Goal: Transaction & Acquisition: Purchase product/service

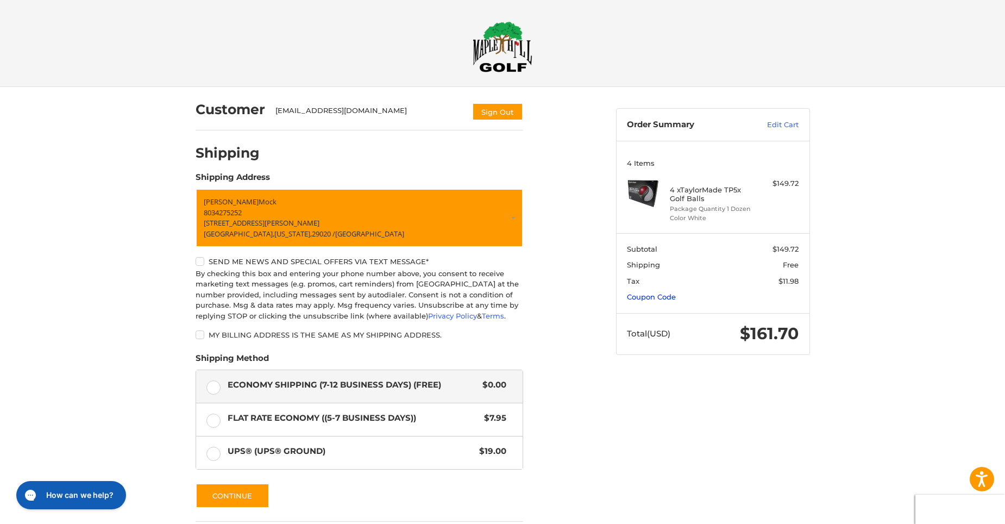
click at [650, 294] on link "Coupon Code" at bounding box center [651, 296] width 49 height 9
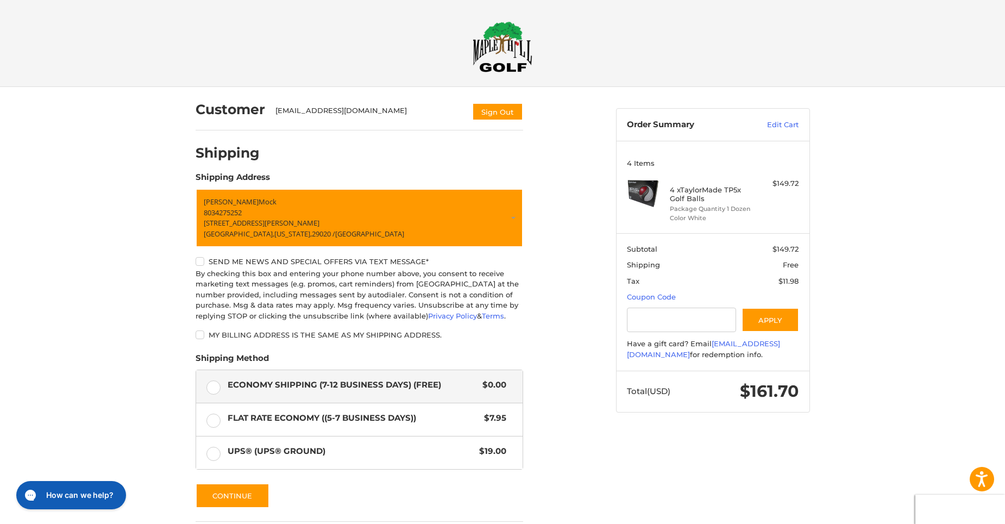
click at [599, 306] on div "Customer themocks@truvista.net Sign Out Shipping Shipping Address Ronnie Mock 8…" at bounding box center [397, 345] width 420 height 517
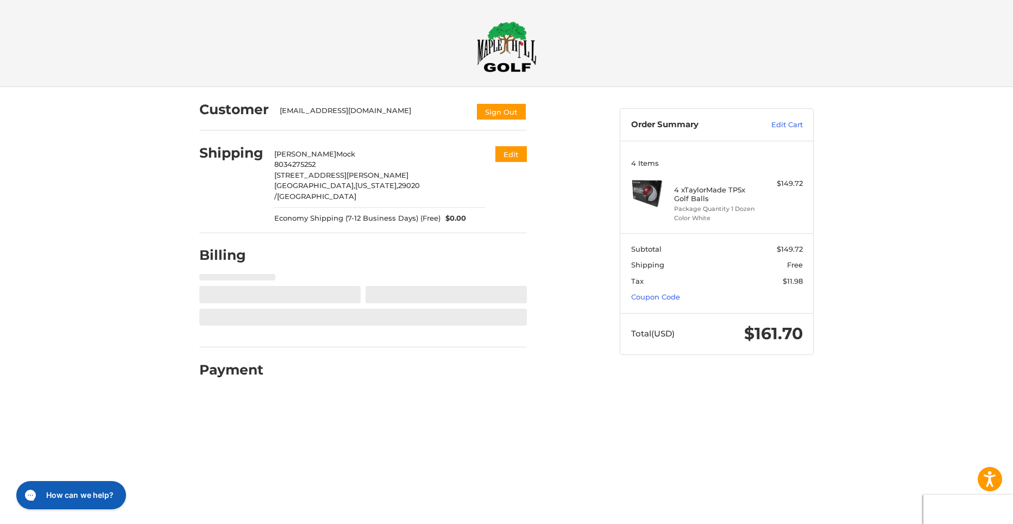
select select "**"
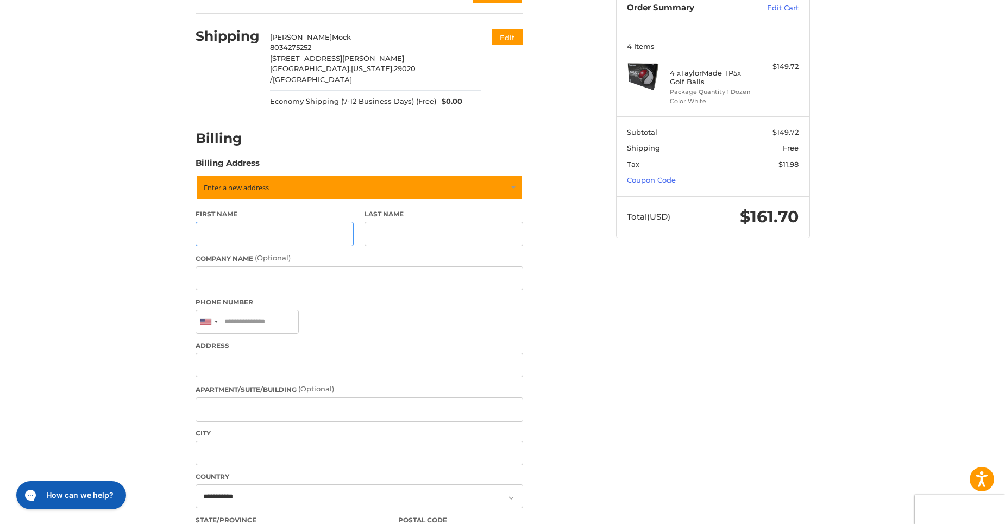
scroll to position [117, 0]
click at [651, 177] on link "Coupon Code" at bounding box center [651, 179] width 49 height 9
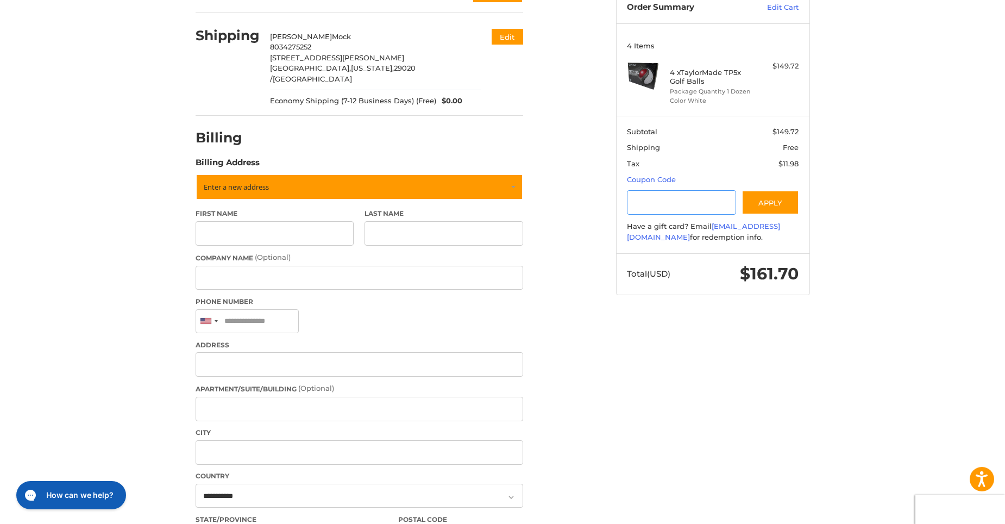
click at [646, 203] on input "Gift Certificate or Coupon Code" at bounding box center [681, 202] width 109 height 24
type input "*********"
click at [769, 197] on button "Apply" at bounding box center [770, 202] width 58 height 24
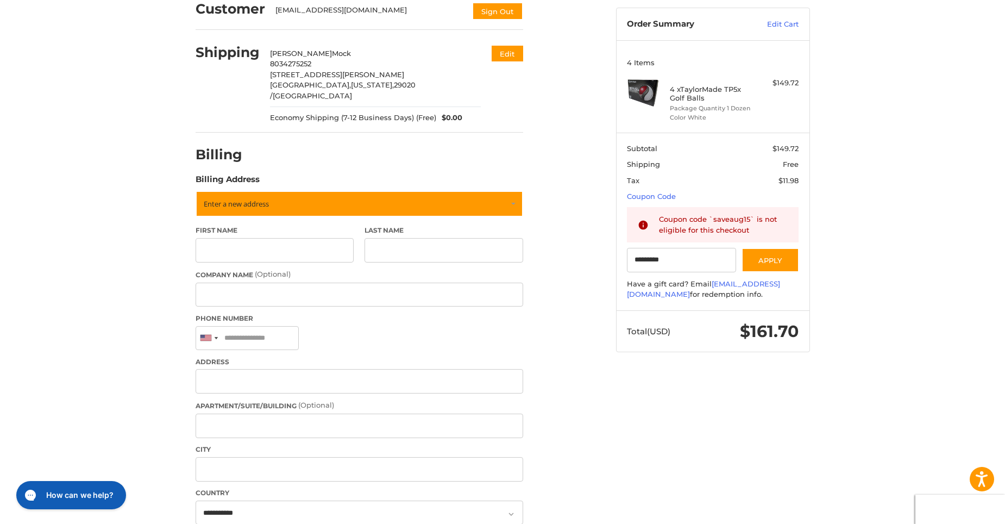
scroll to position [0, 0]
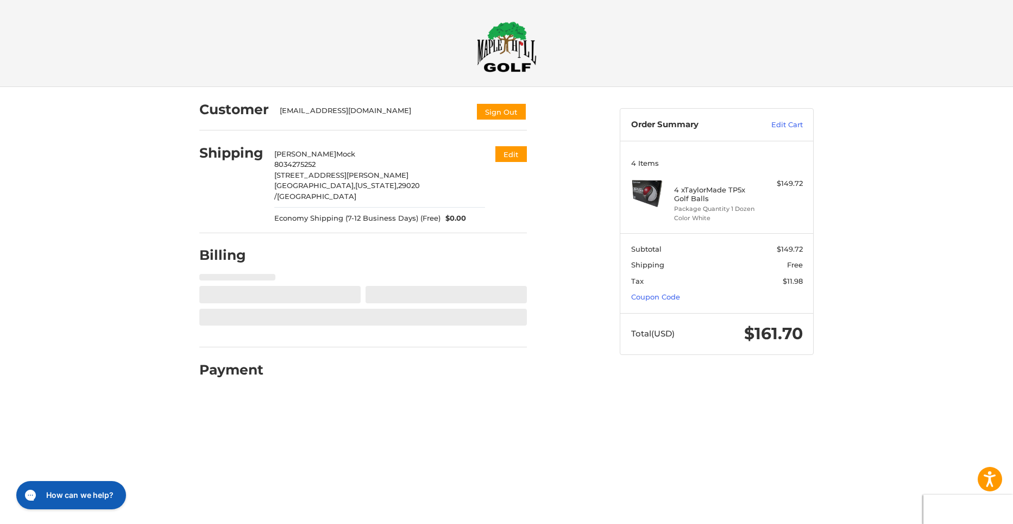
select select "**"
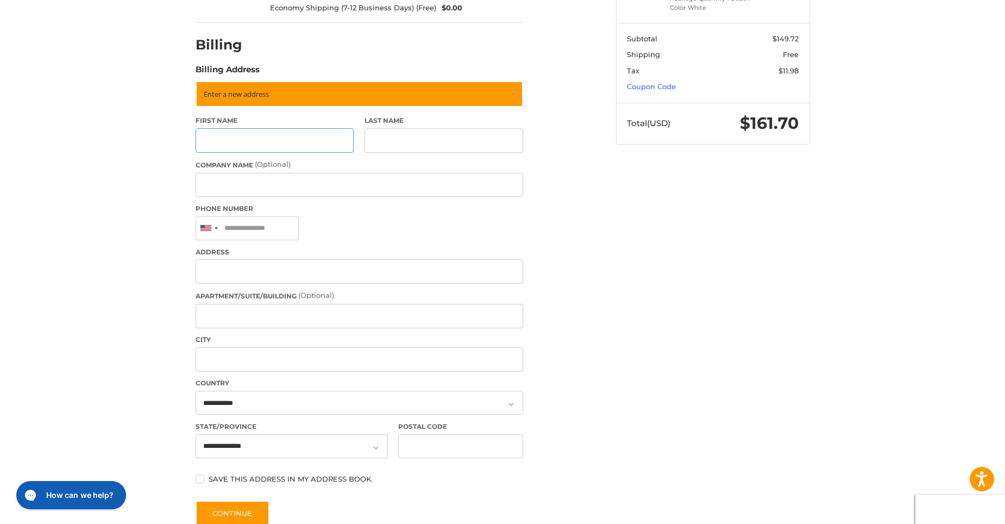
scroll to position [266, 0]
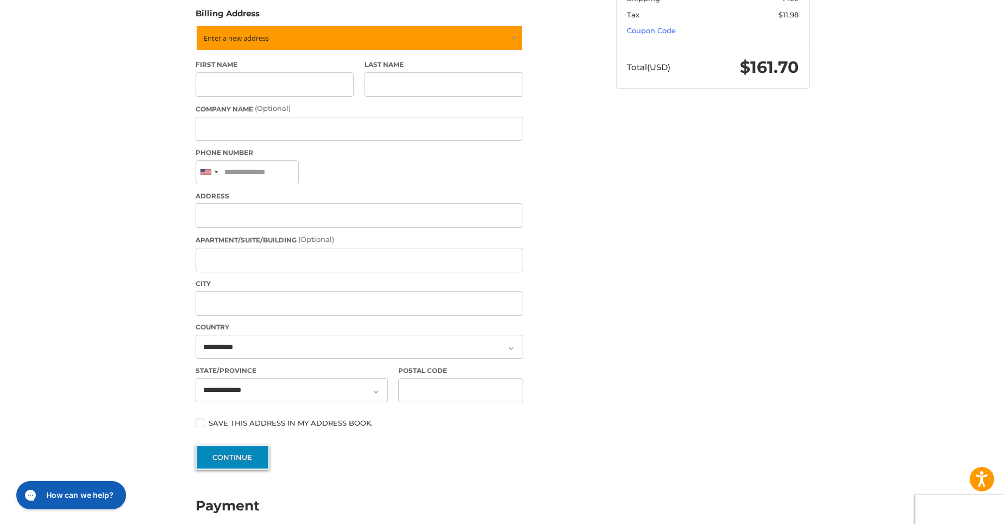
click at [232, 444] on button "Continue" at bounding box center [233, 456] width 74 height 25
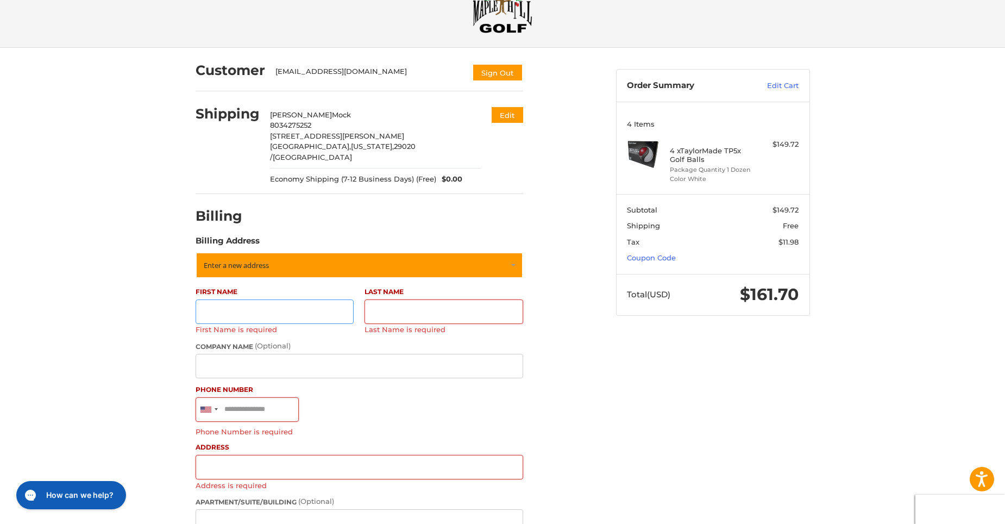
scroll to position [0, 0]
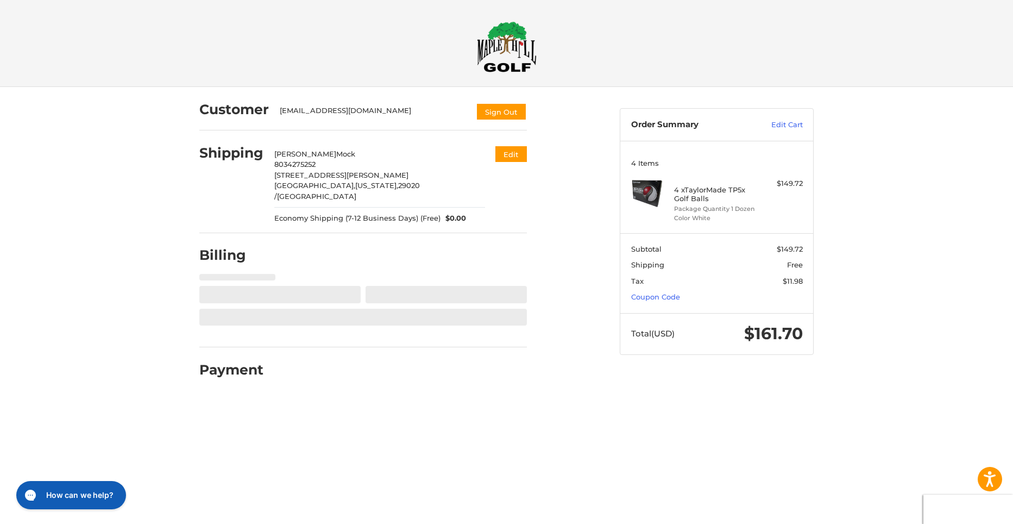
select select "**"
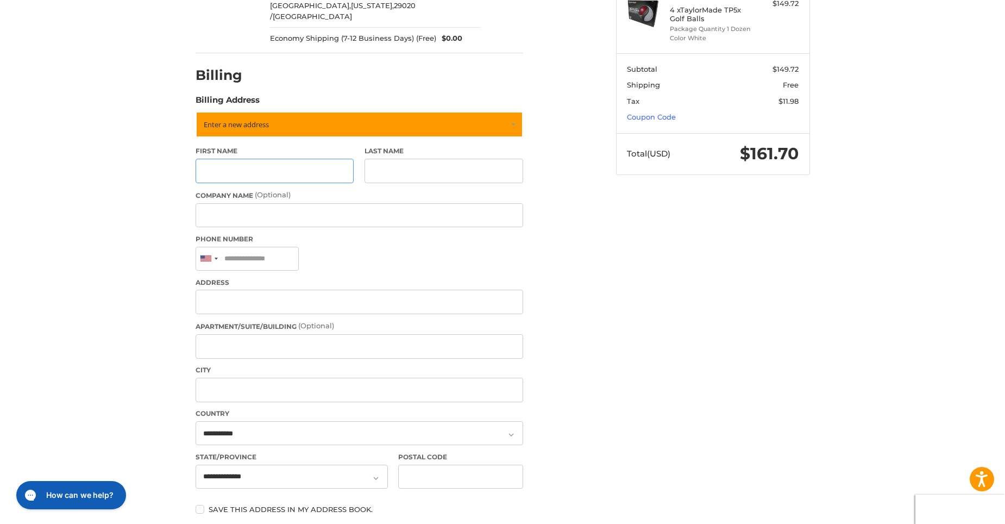
scroll to position [266, 0]
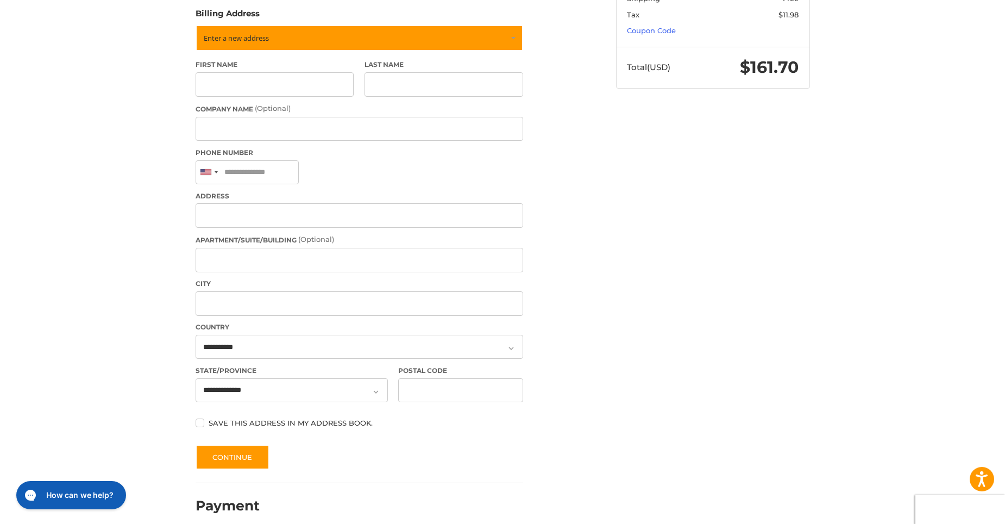
click at [203, 418] on label "Save this address in my address book." at bounding box center [360, 422] width 328 height 9
click at [229, 444] on button "Continue" at bounding box center [233, 456] width 74 height 25
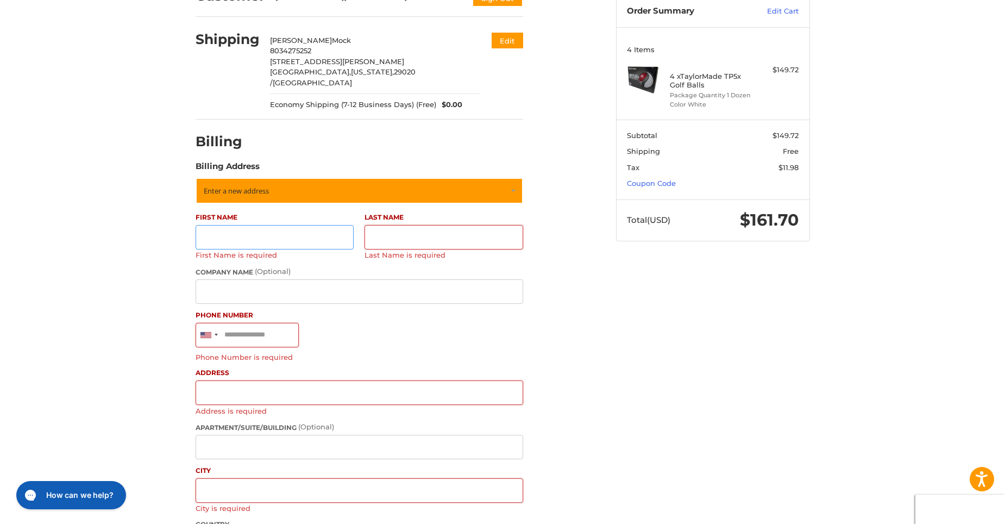
scroll to position [78, 0]
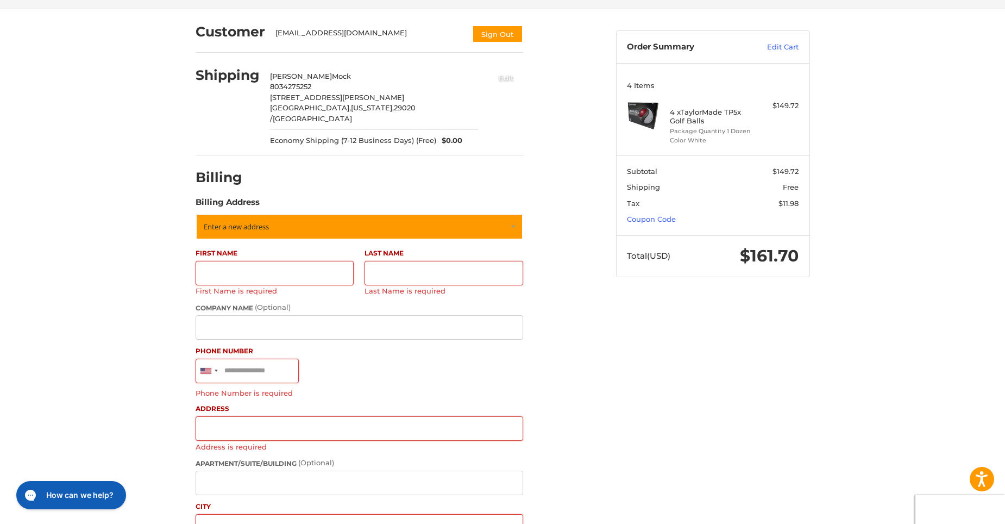
click at [504, 74] on button "Edit" at bounding box center [506, 77] width 34 height 18
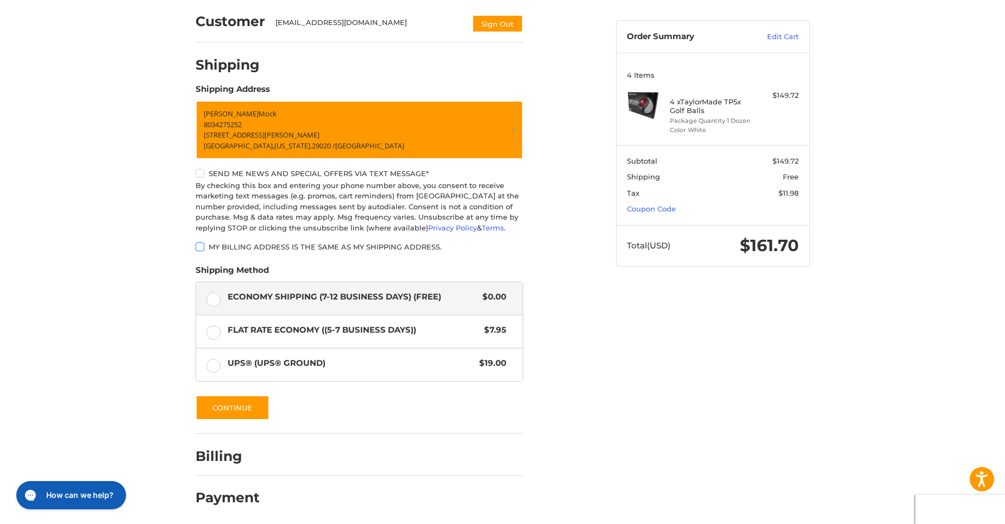
scroll to position [91, 0]
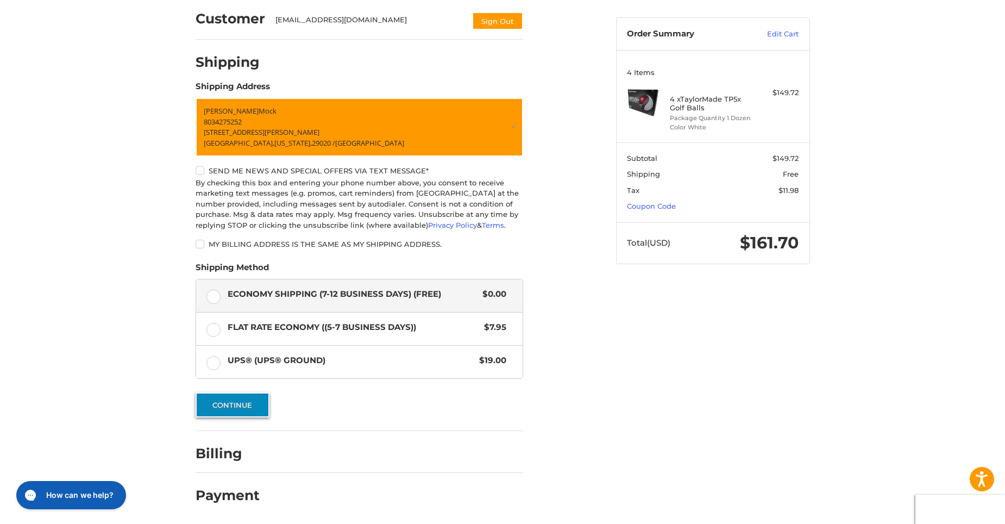
click at [234, 400] on button "Continue" at bounding box center [233, 404] width 74 height 25
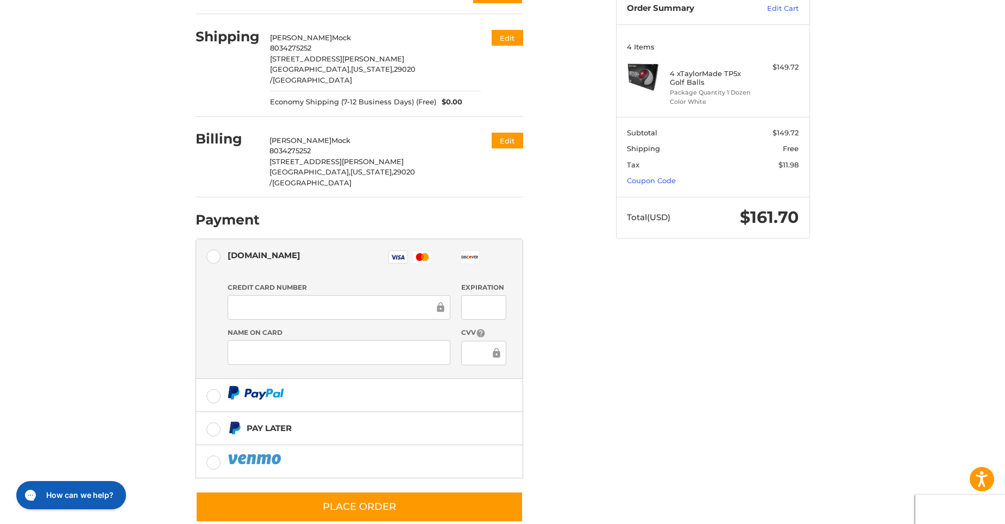
scroll to position [117, 0]
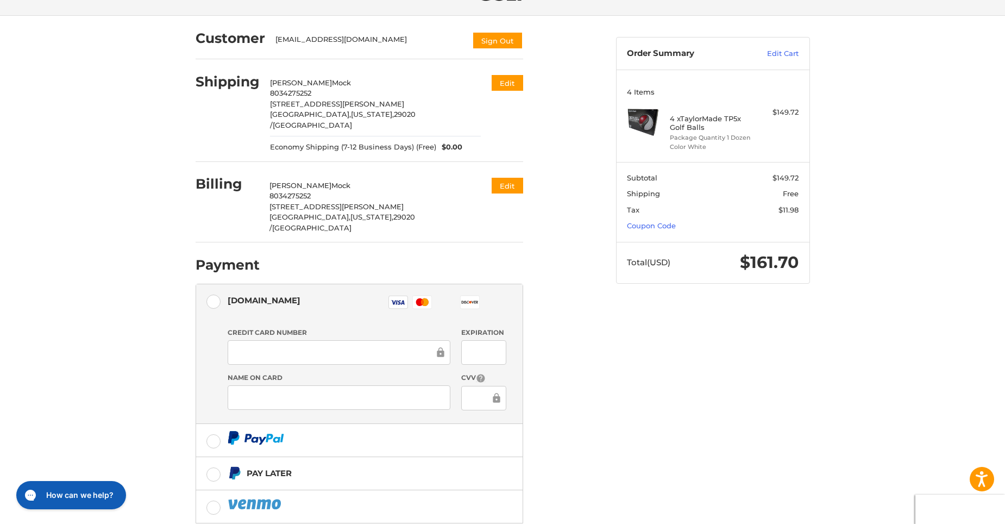
scroll to position [117, 0]
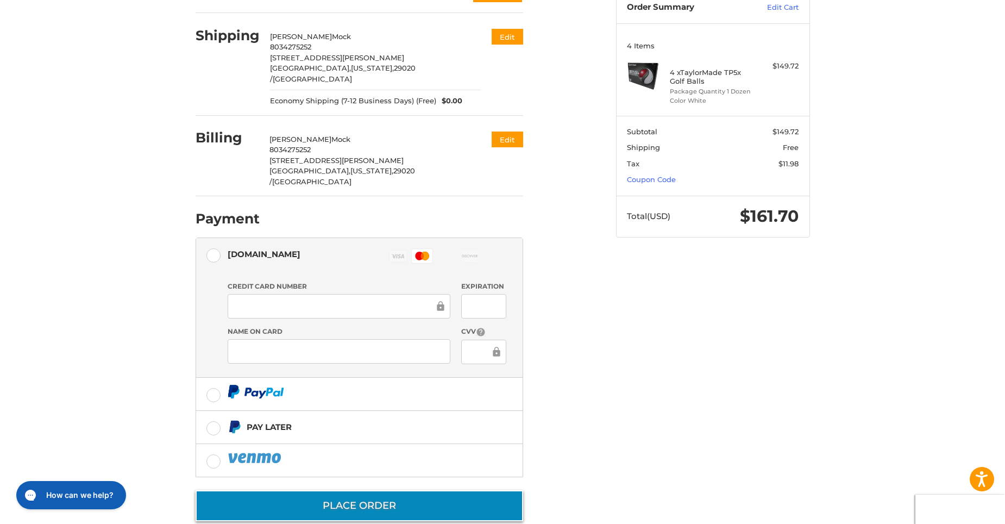
click at [367, 490] on button "Place Order" at bounding box center [360, 505] width 328 height 31
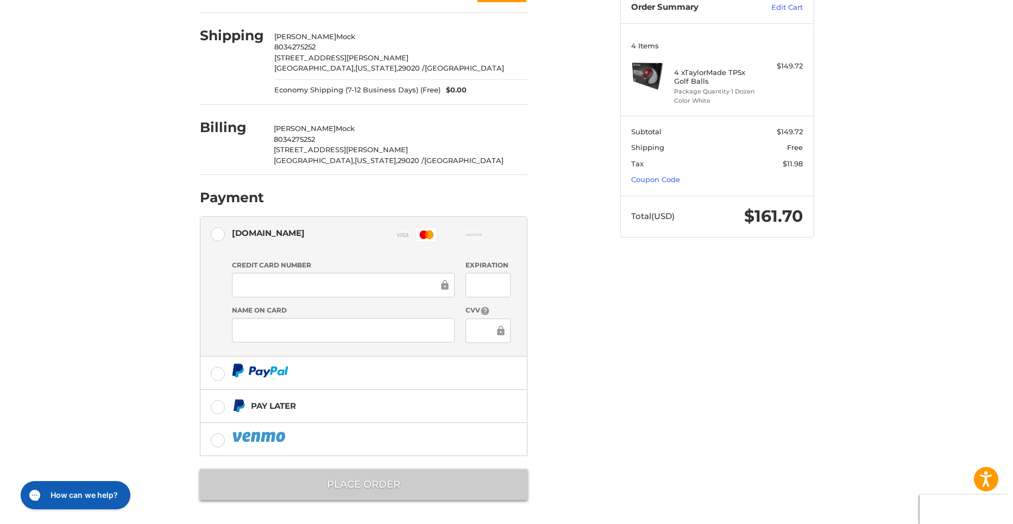
scroll to position [0, 0]
